Goal: Find specific page/section: Find specific page/section

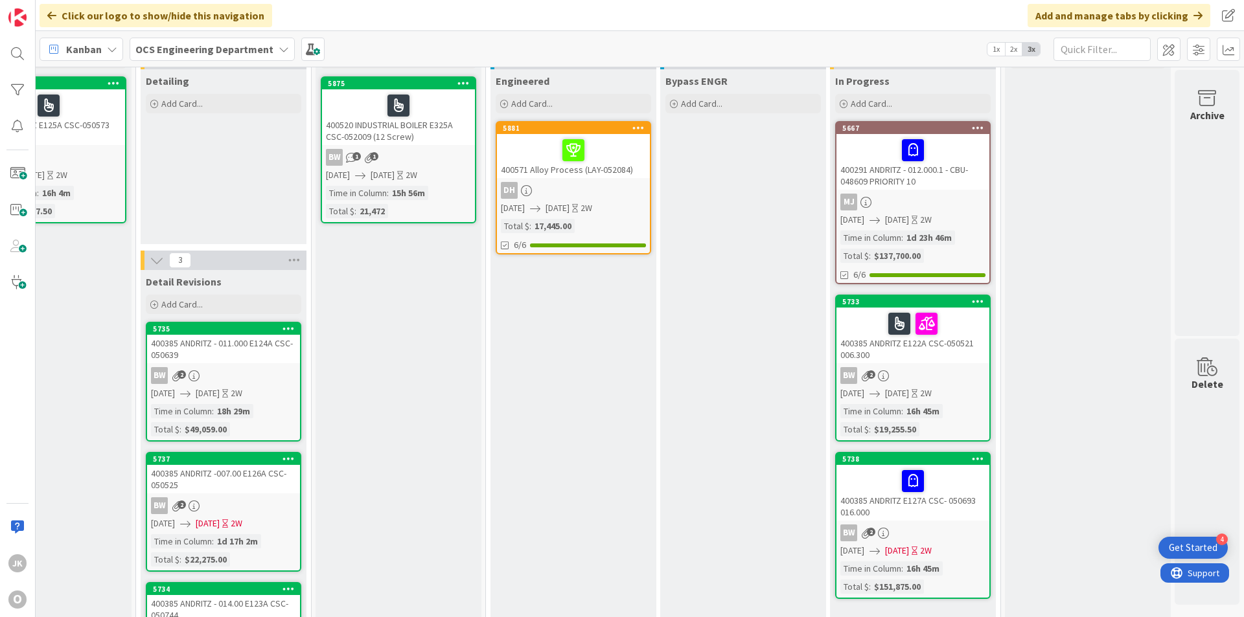
drag, startPoint x: 672, startPoint y: 353, endPoint x: 673, endPoint y: 346, distance: 7.2
click at [573, 177] on div "400571 Alloy Process (LAY-052084)" at bounding box center [573, 156] width 153 height 44
click at [607, 155] on div at bounding box center [573, 150] width 145 height 27
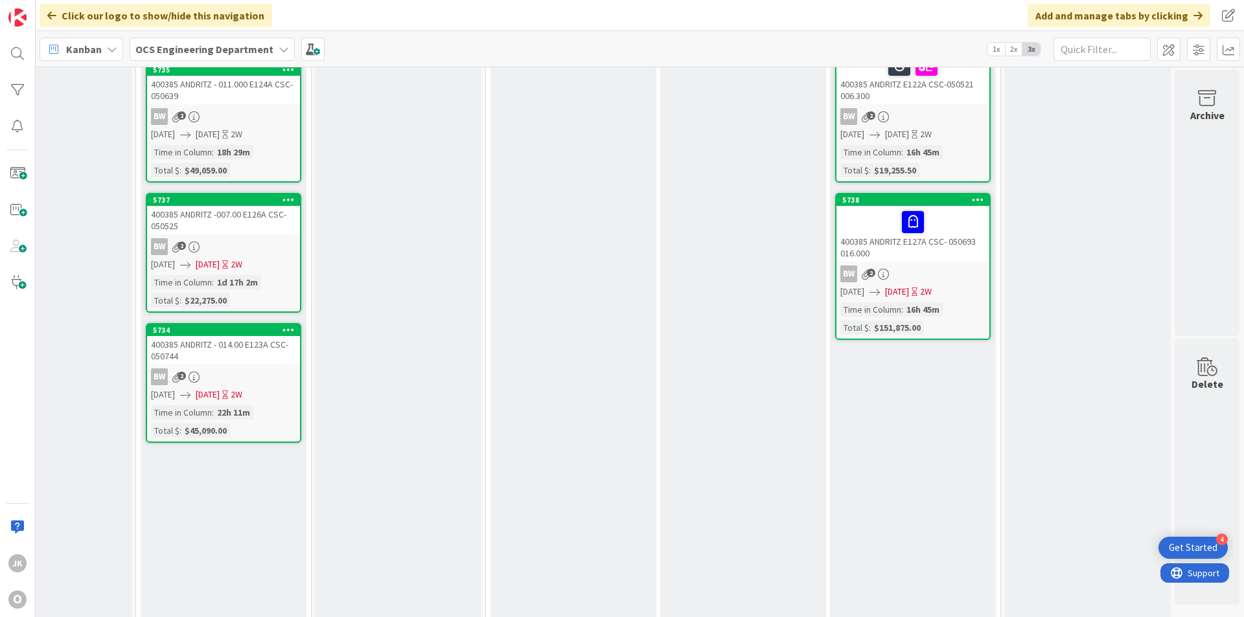
scroll to position [0, 1123]
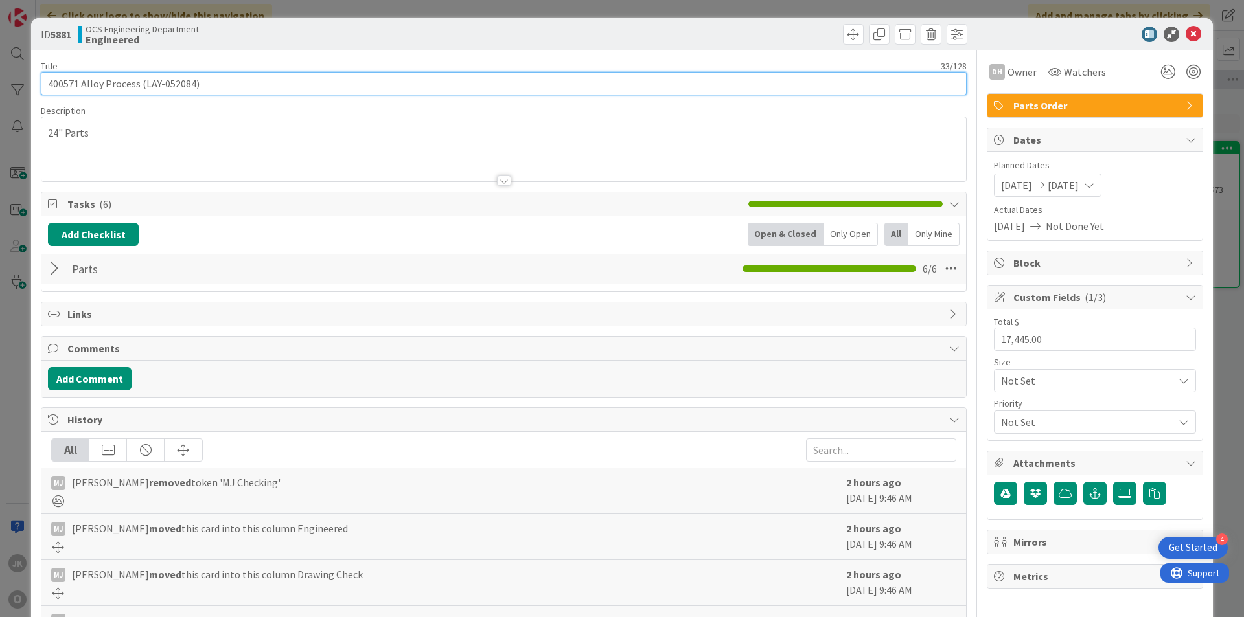
drag, startPoint x: 189, startPoint y: 82, endPoint x: 162, endPoint y: 85, distance: 26.7
click at [162, 85] on input "400571 Alloy Process (LAY-052084)" at bounding box center [504, 83] width 926 height 23
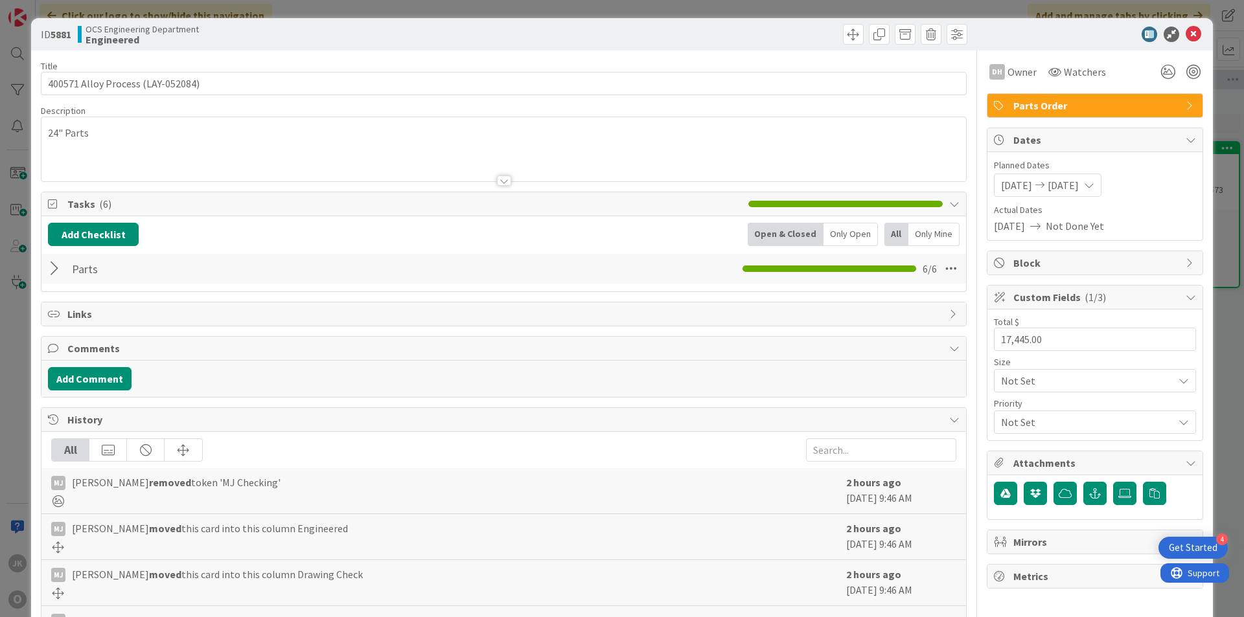
click at [55, 268] on div at bounding box center [56, 268] width 17 height 23
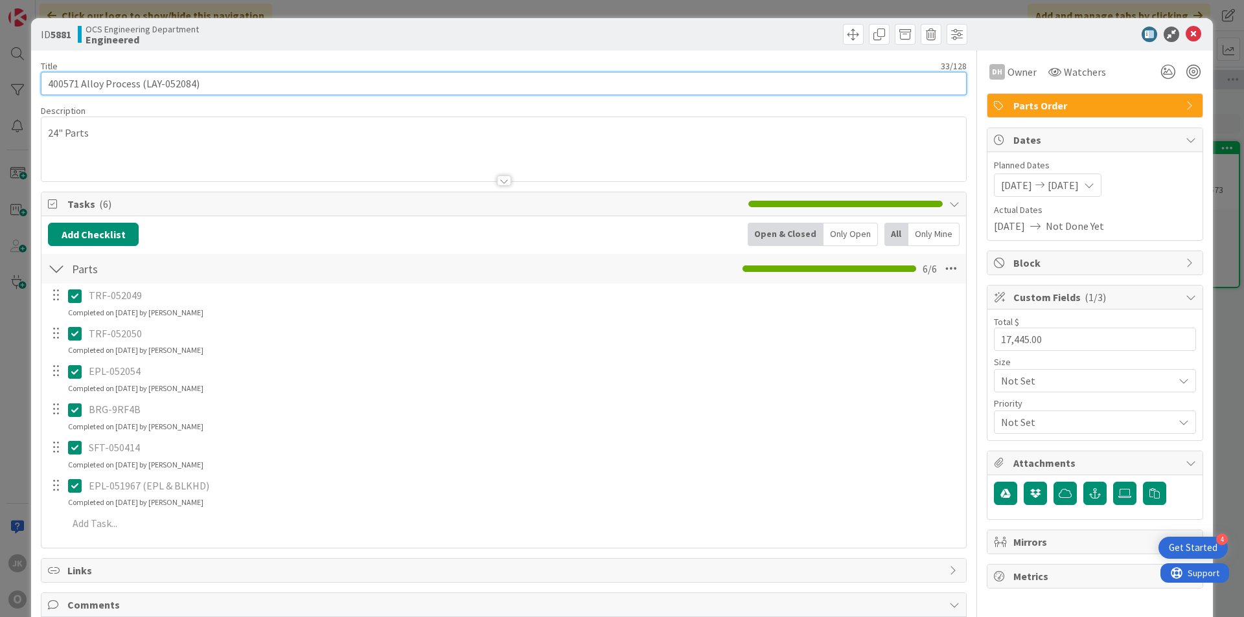
drag, startPoint x: 142, startPoint y: 82, endPoint x: 192, endPoint y: 84, distance: 50.6
click at [192, 84] on input "400571 Alloy Process (LAY-052084)" at bounding box center [504, 83] width 926 height 23
